Goal: Entertainment & Leisure: Consume media (video, audio)

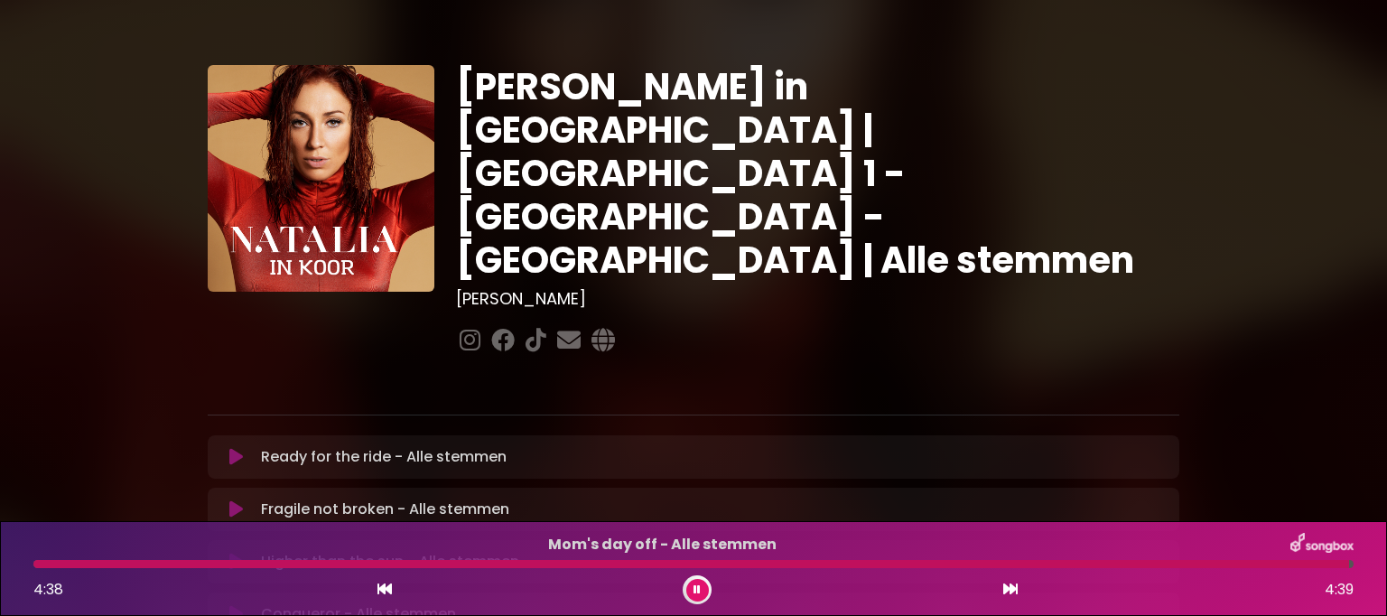
click at [695, 584] on icon at bounding box center [697, 589] width 7 height 11
click at [691, 561] on div at bounding box center [691, 564] width 1317 height 8
click at [701, 585] on icon at bounding box center [698, 589] width 8 height 11
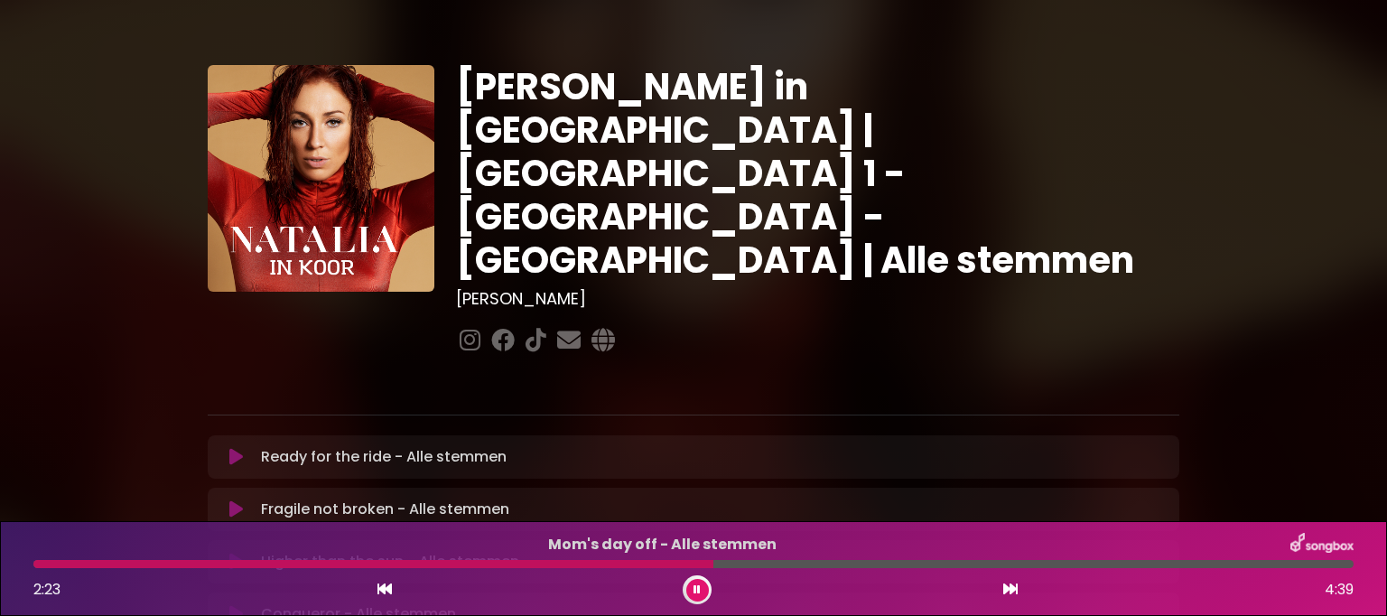
click at [1348, 567] on div at bounding box center [693, 564] width 1321 height 8
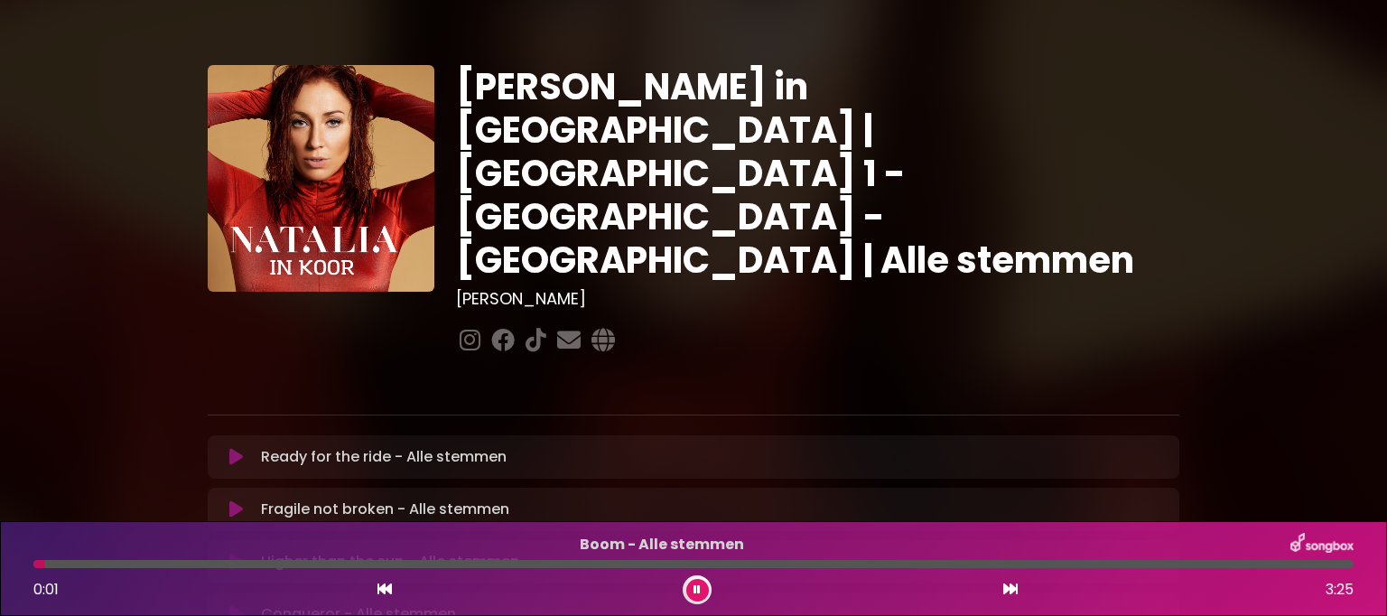
click at [695, 584] on icon at bounding box center [697, 589] width 7 height 11
click at [695, 584] on icon at bounding box center [698, 589] width 8 height 11
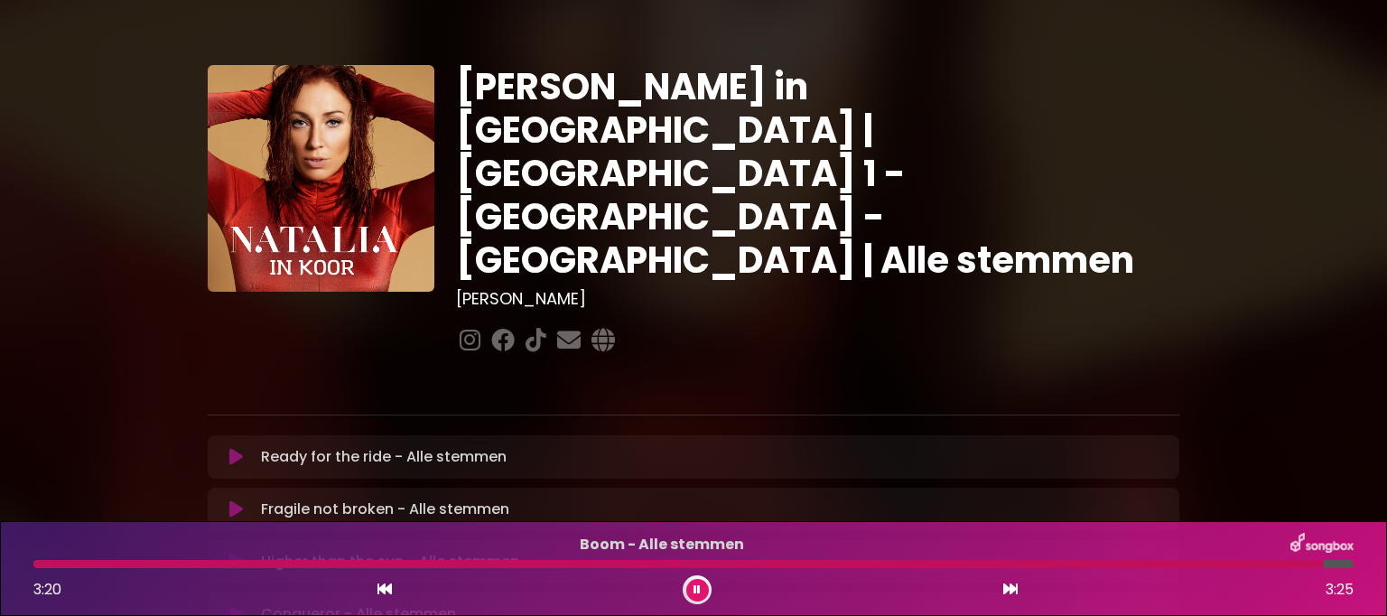
click at [695, 581] on button at bounding box center [697, 590] width 23 height 23
click at [695, 577] on div at bounding box center [697, 589] width 29 height 29
click at [697, 592] on icon at bounding box center [698, 589] width 8 height 11
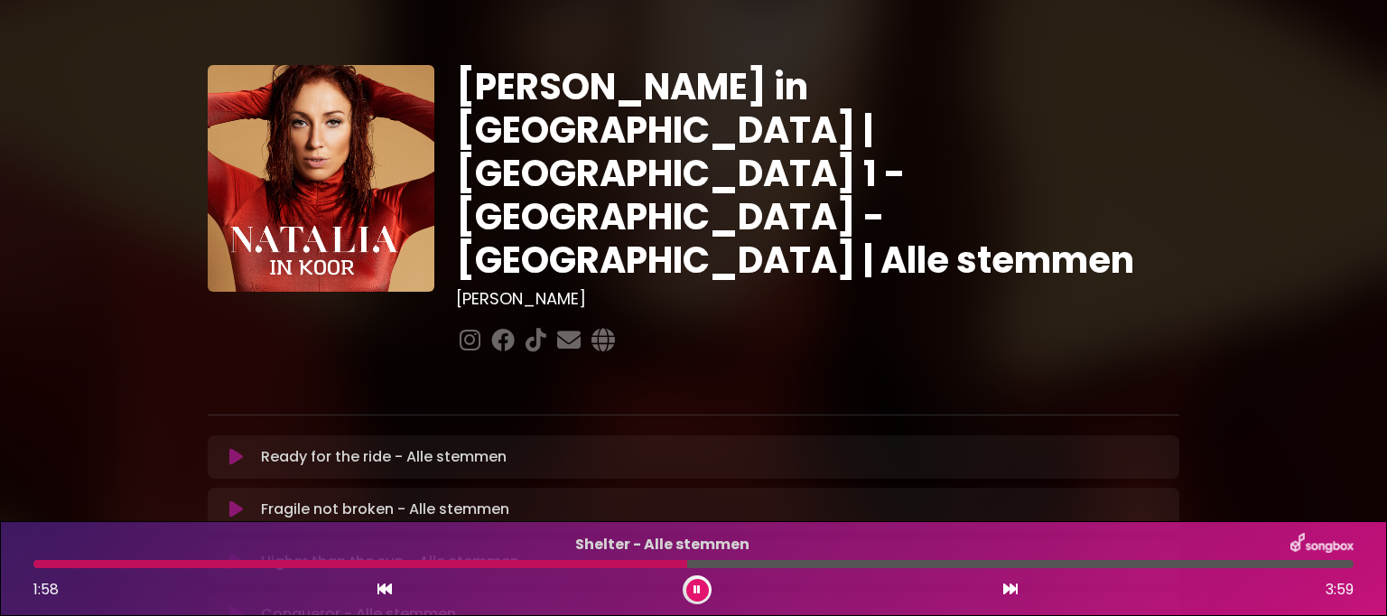
click at [697, 592] on icon at bounding box center [697, 589] width 7 height 11
click at [697, 592] on icon at bounding box center [698, 589] width 8 height 11
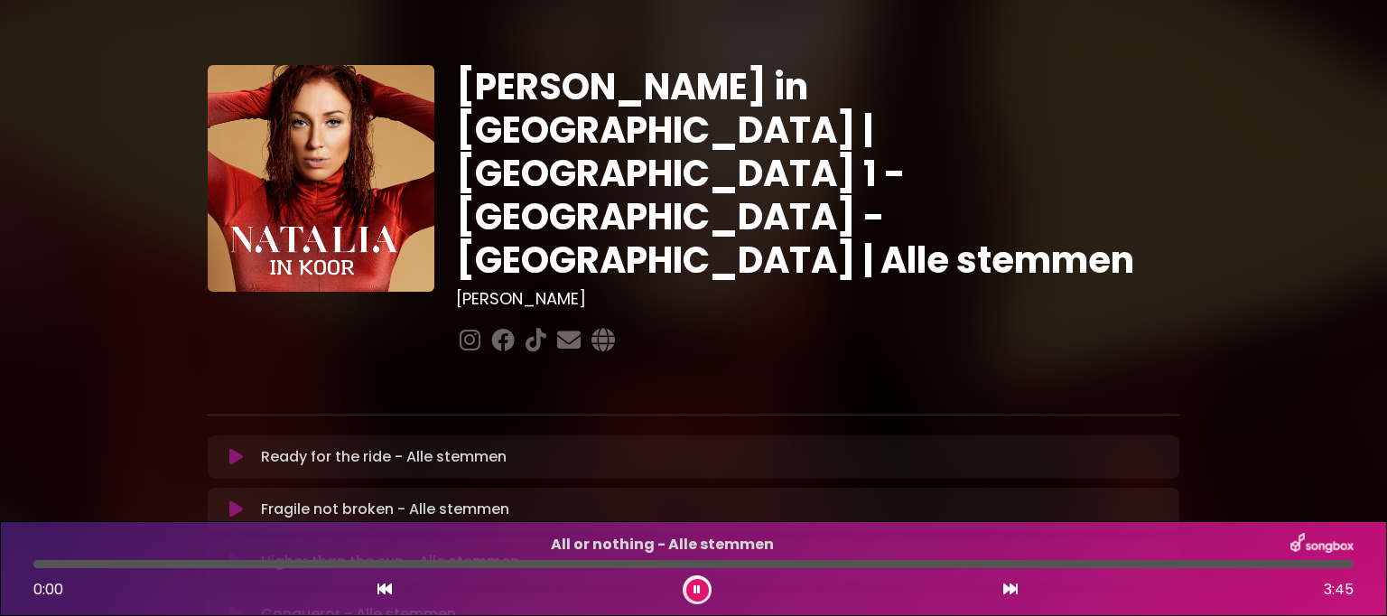
click at [696, 592] on icon at bounding box center [697, 590] width 13 height 13
click at [696, 592] on icon at bounding box center [697, 591] width 13 height 14
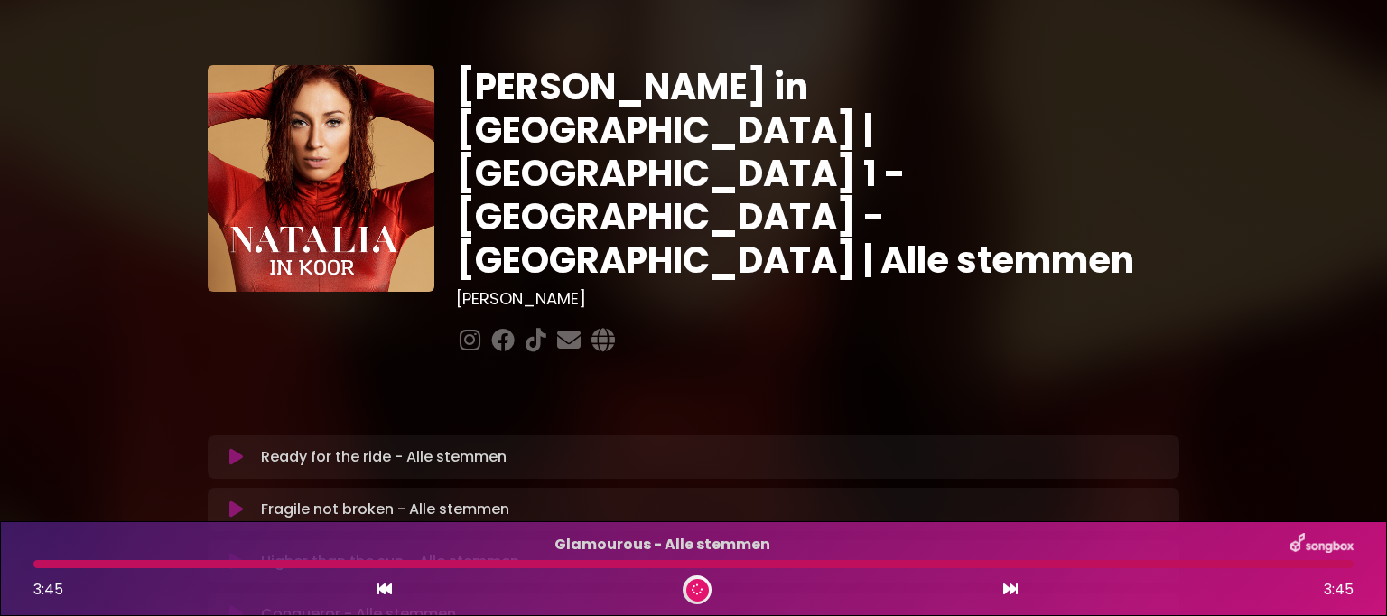
click at [696, 592] on icon at bounding box center [697, 590] width 13 height 13
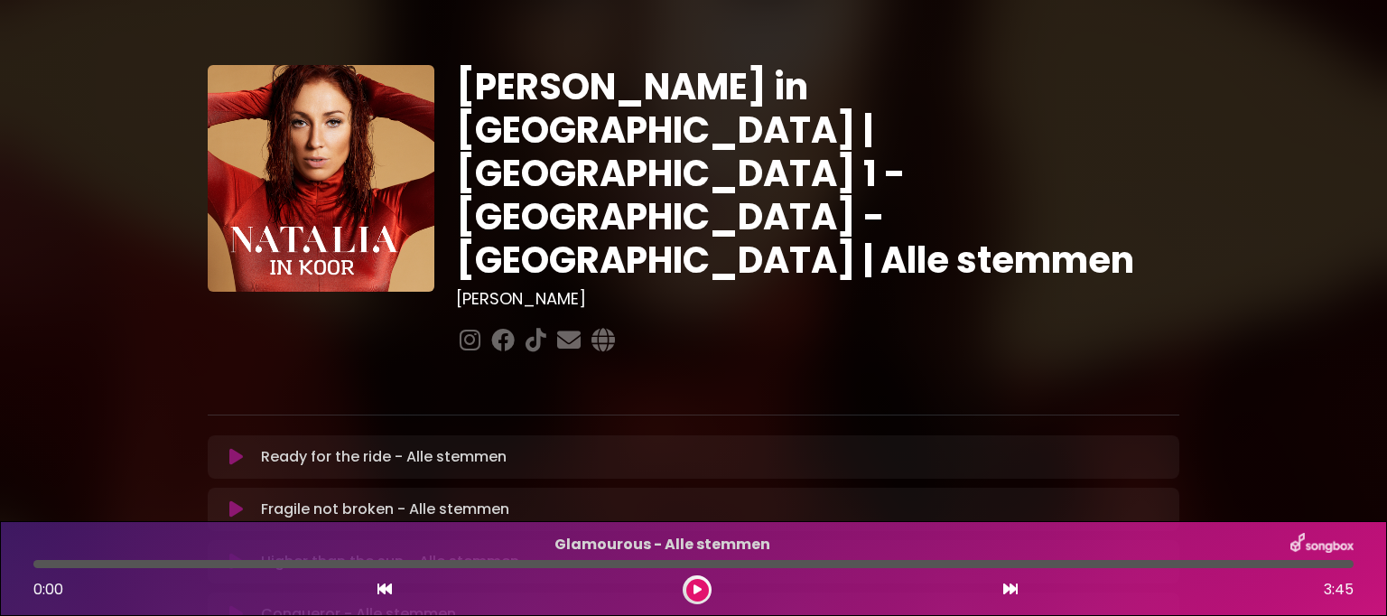
click at [696, 592] on icon at bounding box center [698, 591] width 14 height 14
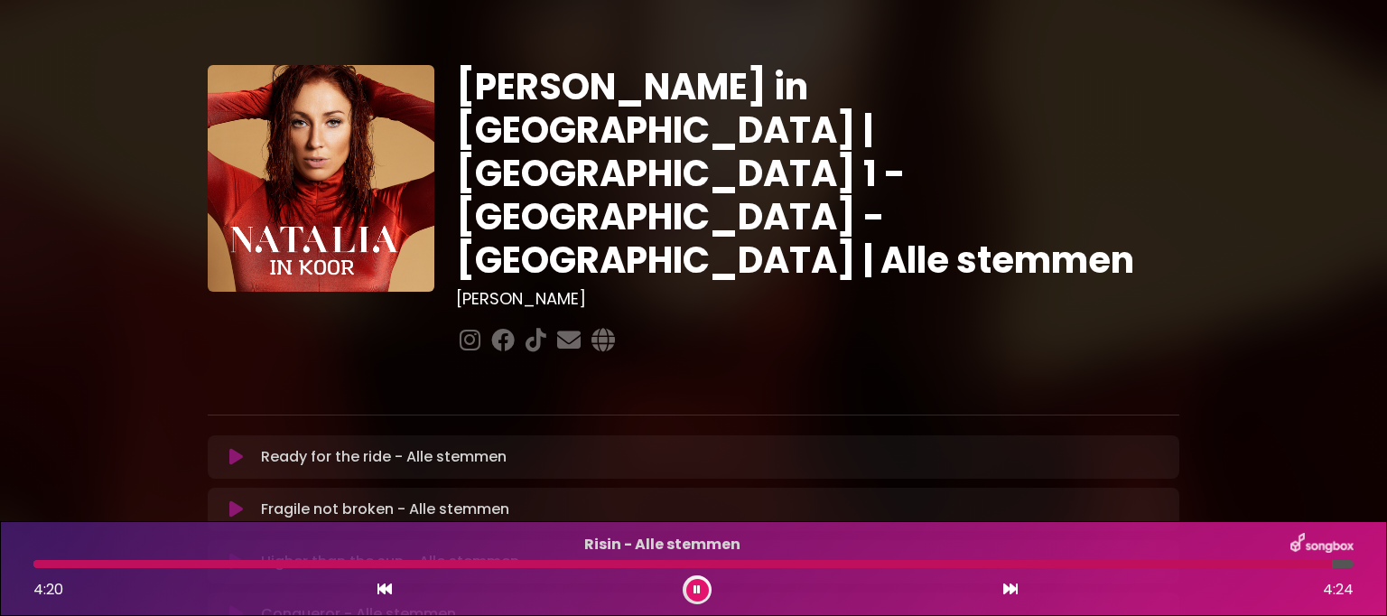
click at [696, 587] on icon at bounding box center [697, 590] width 13 height 13
click at [696, 587] on icon at bounding box center [697, 590] width 13 height 12
click at [701, 587] on button at bounding box center [697, 590] width 23 height 23
